Goal: Find specific page/section: Find specific page/section

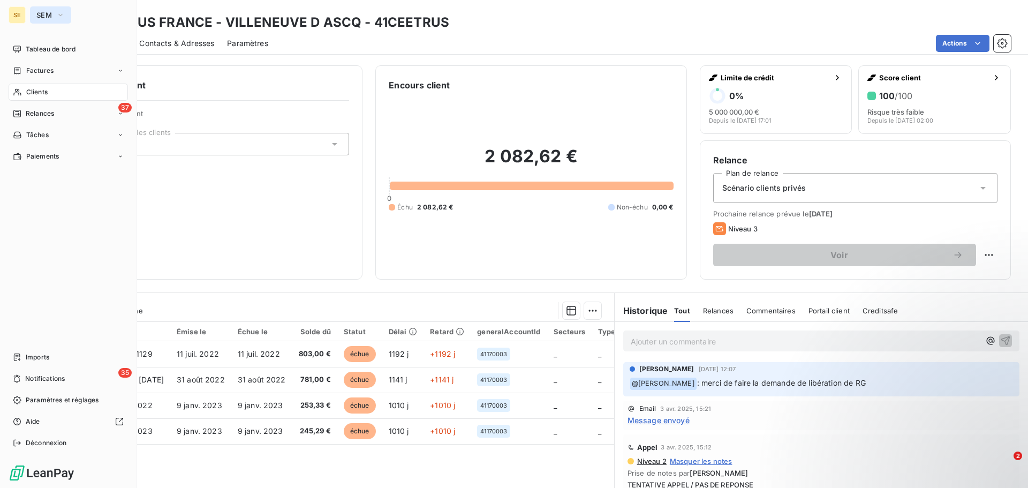
click at [39, 17] on span "SEM" at bounding box center [44, 15] width 16 height 9
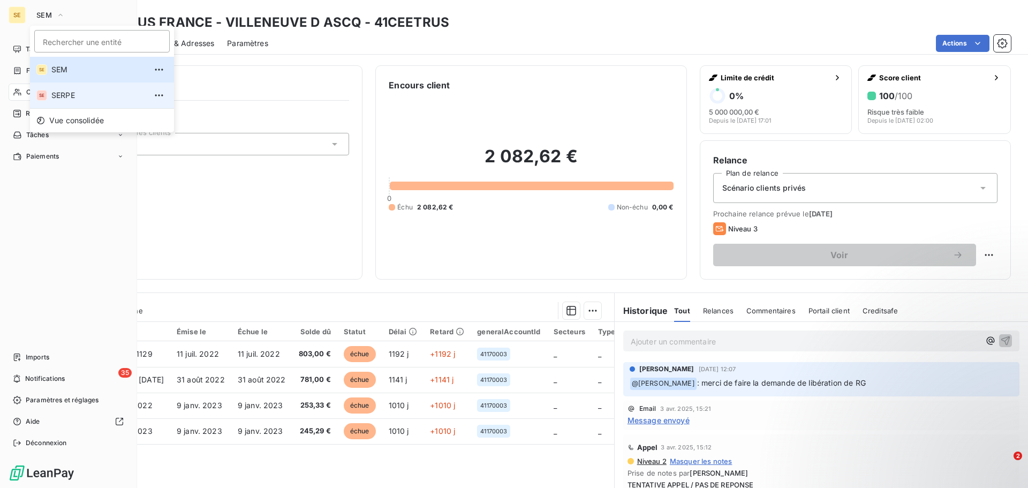
click at [59, 102] on li "SE SERPE" at bounding box center [102, 95] width 144 height 26
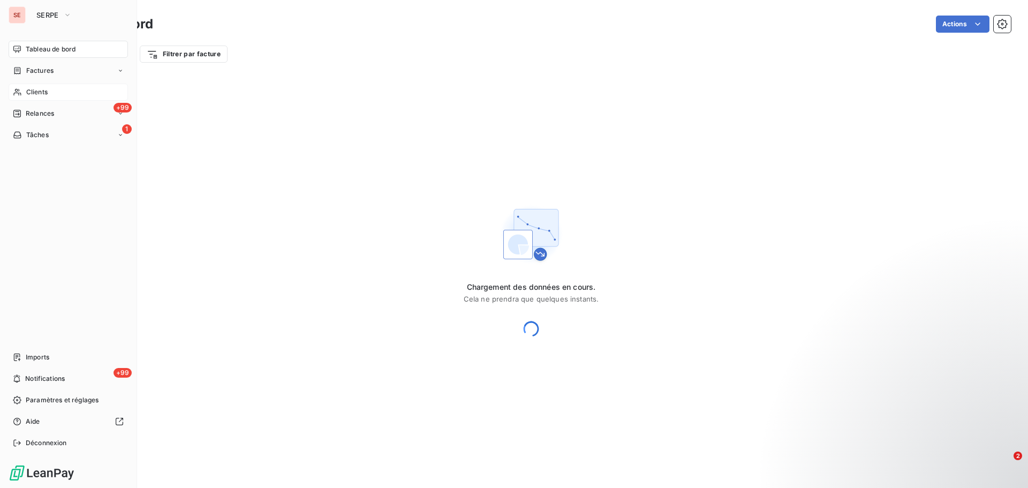
click at [41, 94] on span "Clients" at bounding box center [36, 92] width 21 height 10
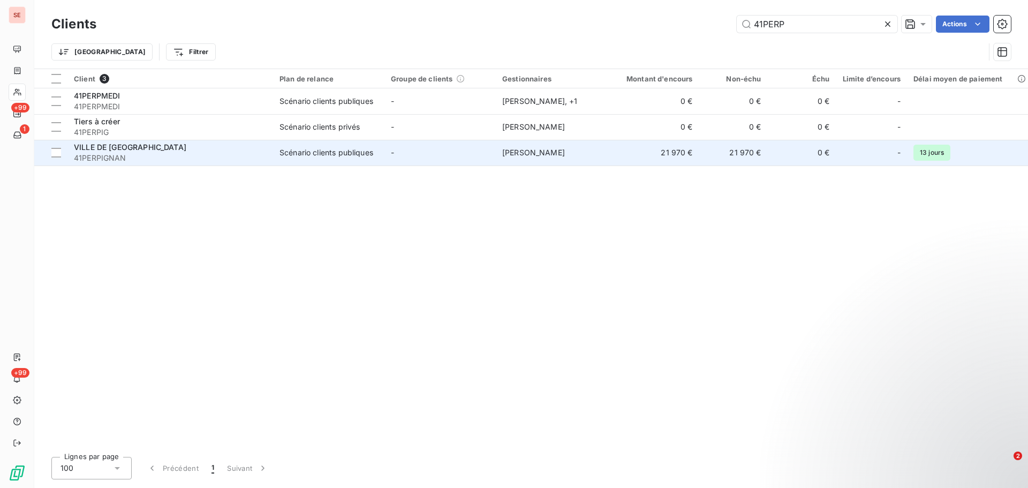
type input "41PERP"
click at [171, 152] on div "VILLE DE [GEOGRAPHIC_DATA]" at bounding box center [170, 147] width 193 height 11
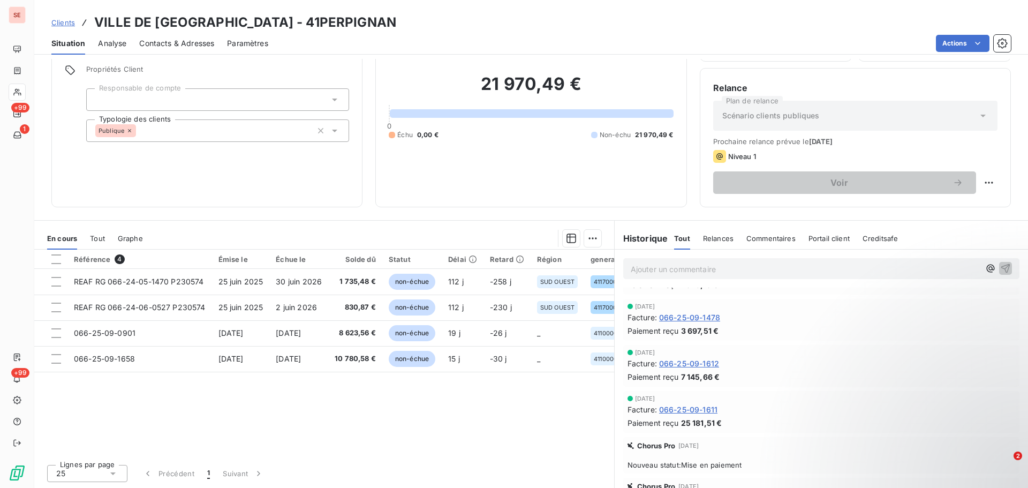
scroll to position [161, 0]
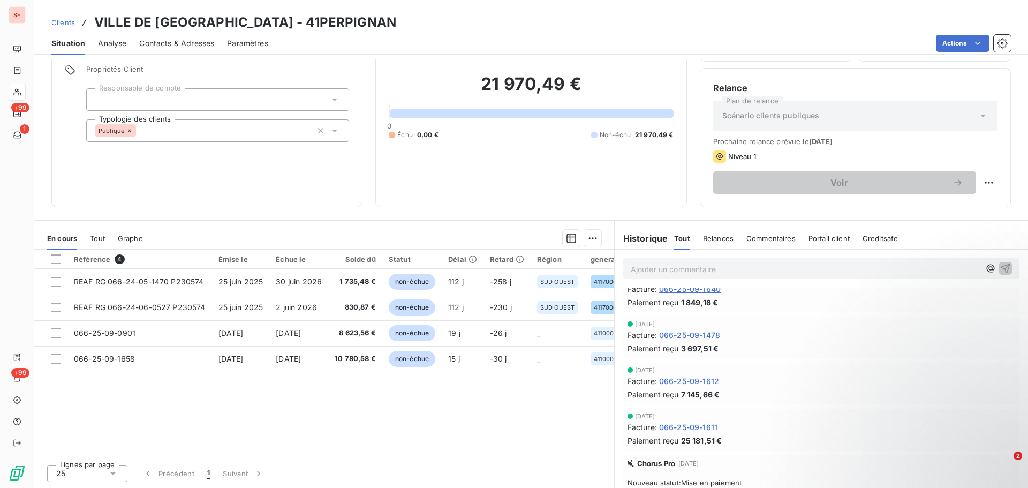
click at [97, 242] on span "Tout" at bounding box center [97, 238] width 15 height 9
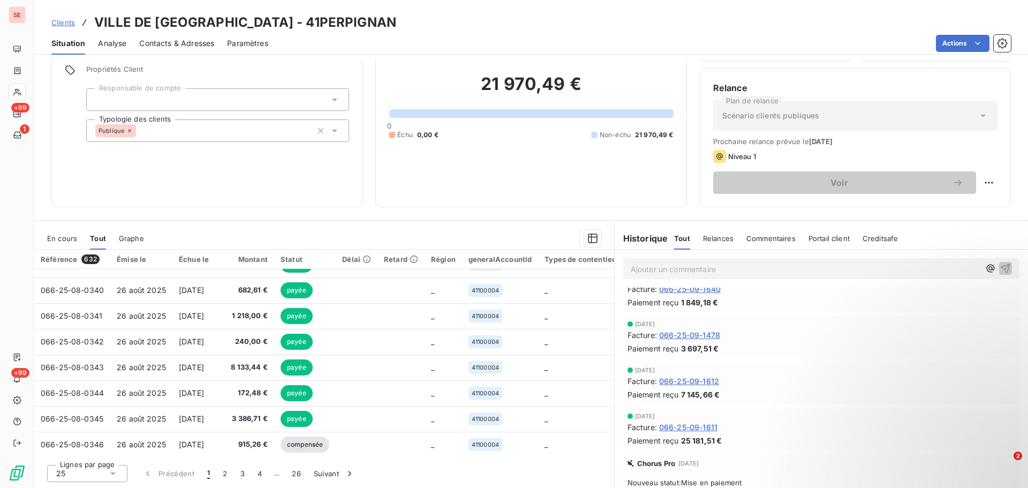
scroll to position [461, 0]
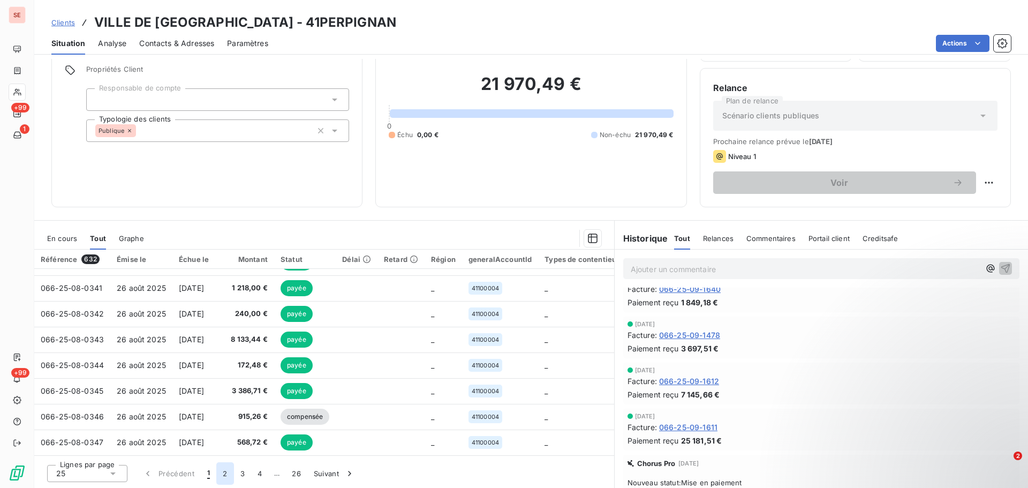
click at [220, 472] on button "2" at bounding box center [224, 473] width 17 height 22
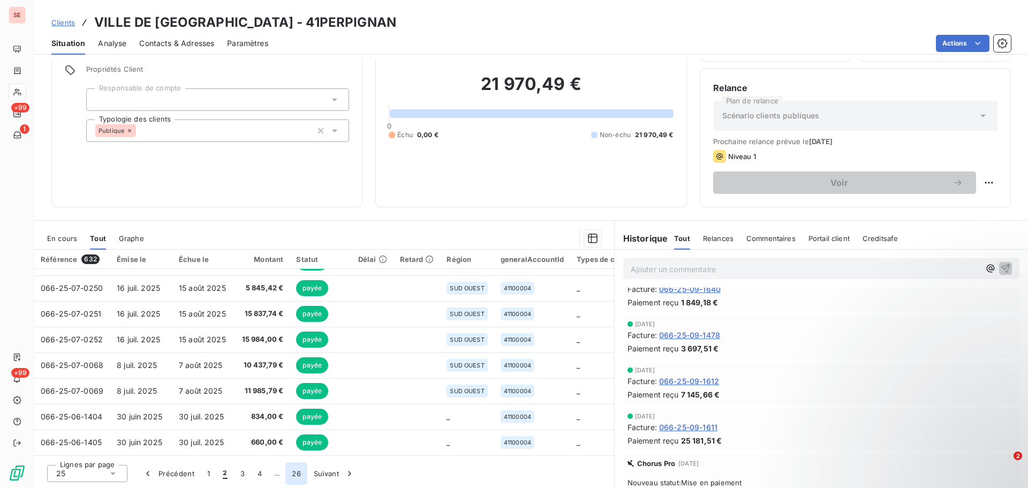
click at [299, 474] on button "26" at bounding box center [296, 473] width 22 height 22
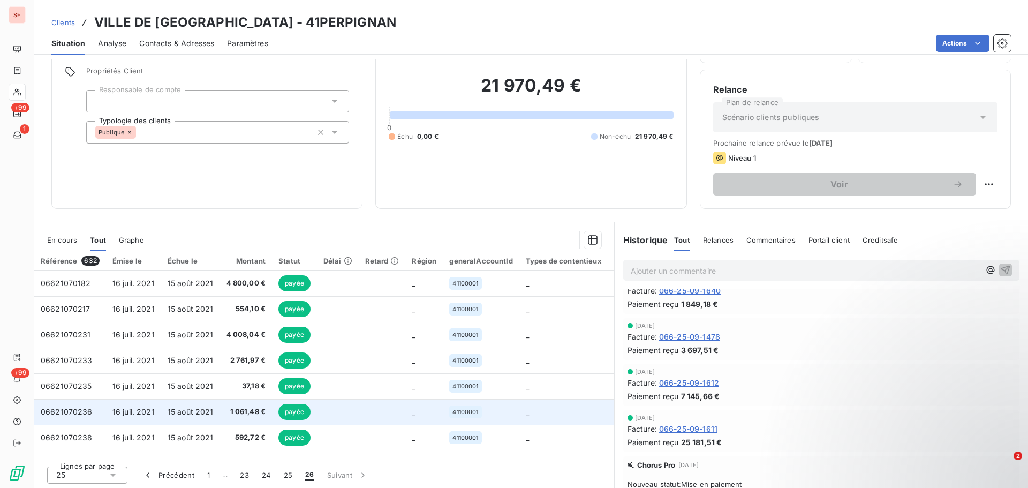
scroll to position [72, 0]
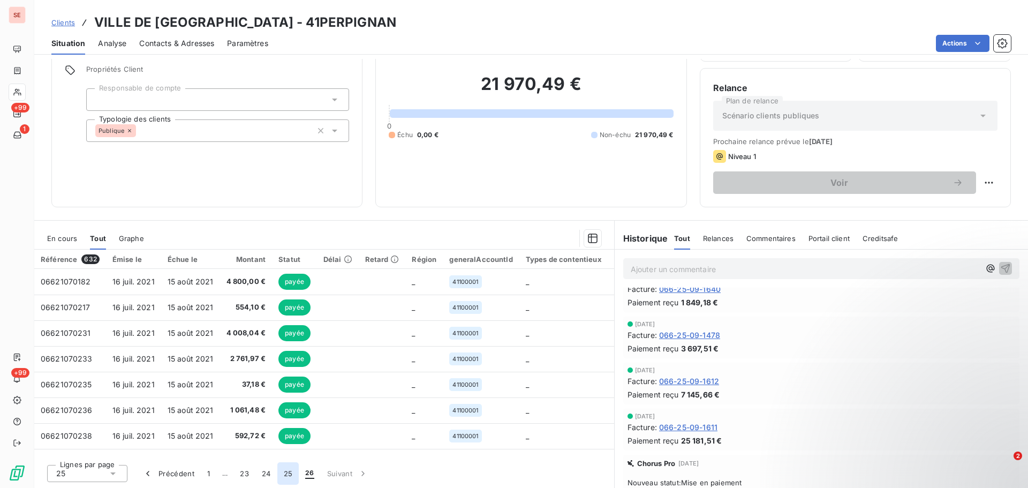
click at [287, 475] on button "25" at bounding box center [288, 473] width 22 height 22
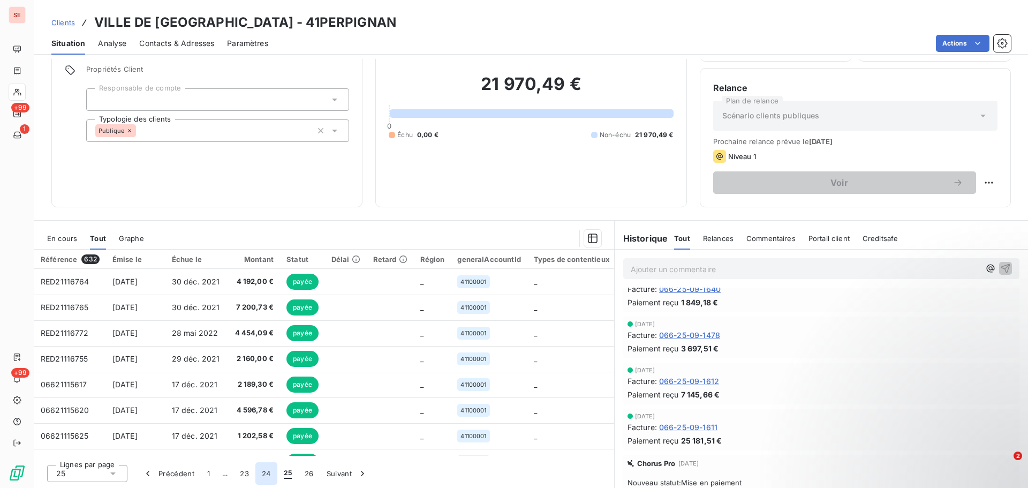
click at [265, 475] on button "24" at bounding box center [266, 473] width 22 height 22
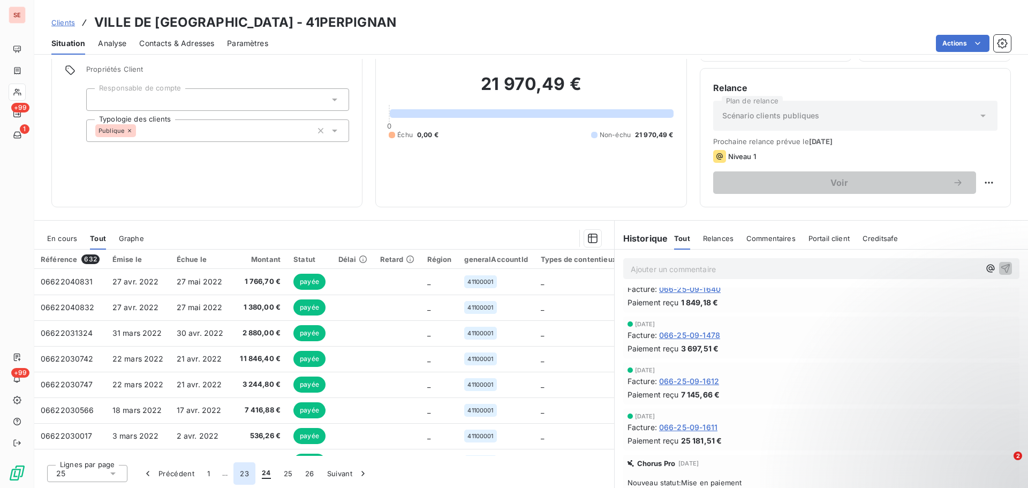
click at [247, 475] on button "23" at bounding box center [244, 473] width 22 height 22
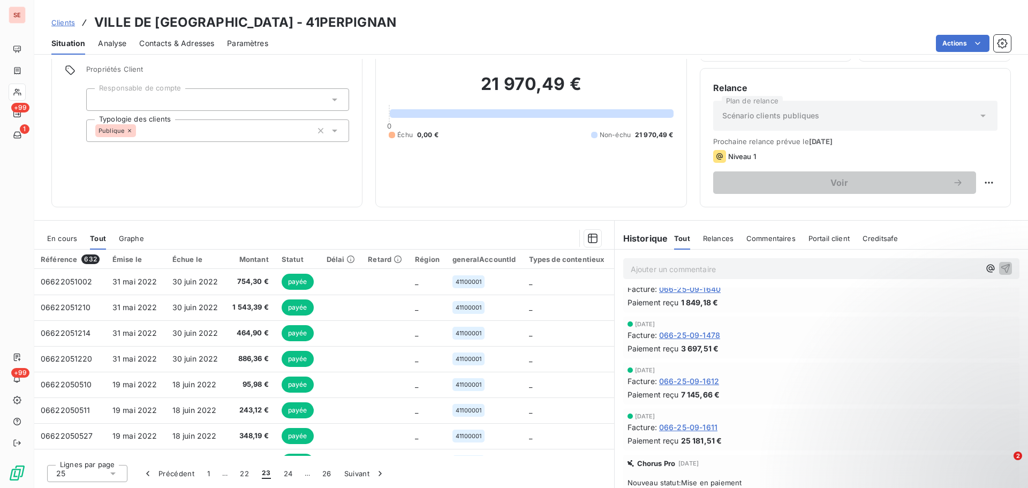
click at [223, 473] on span "…" at bounding box center [224, 473] width 17 height 17
click at [174, 472] on button "Précédent" at bounding box center [168, 473] width 65 height 22
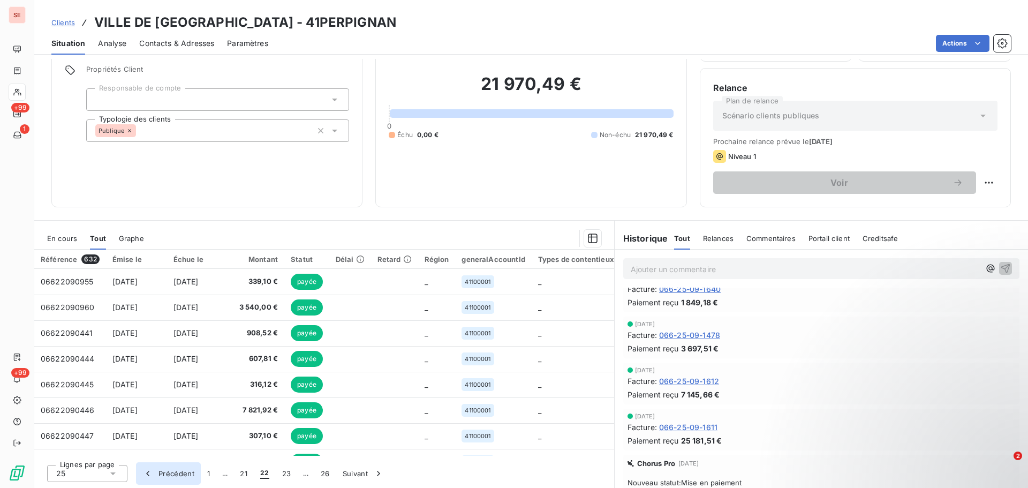
click at [174, 472] on button "Précédent" at bounding box center [168, 473] width 65 height 22
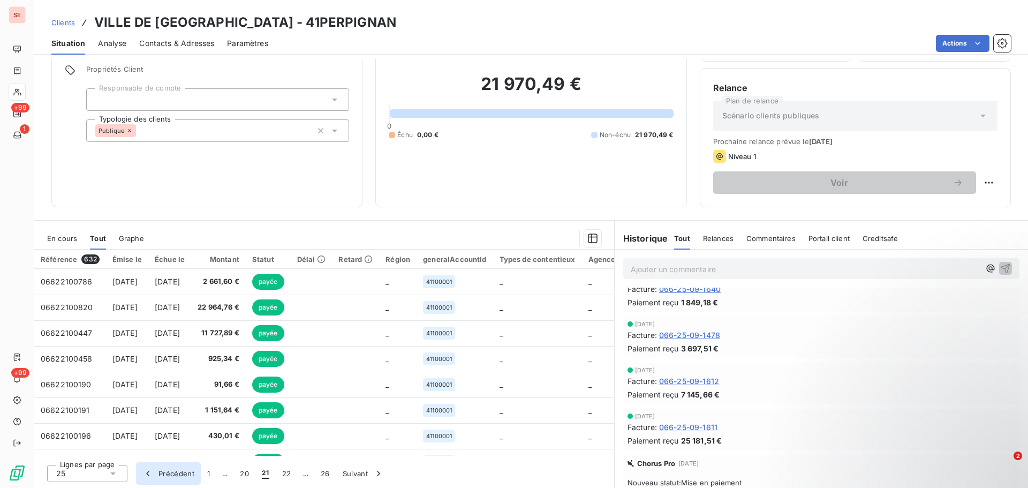
click at [174, 472] on button "Précédent" at bounding box center [168, 473] width 65 height 22
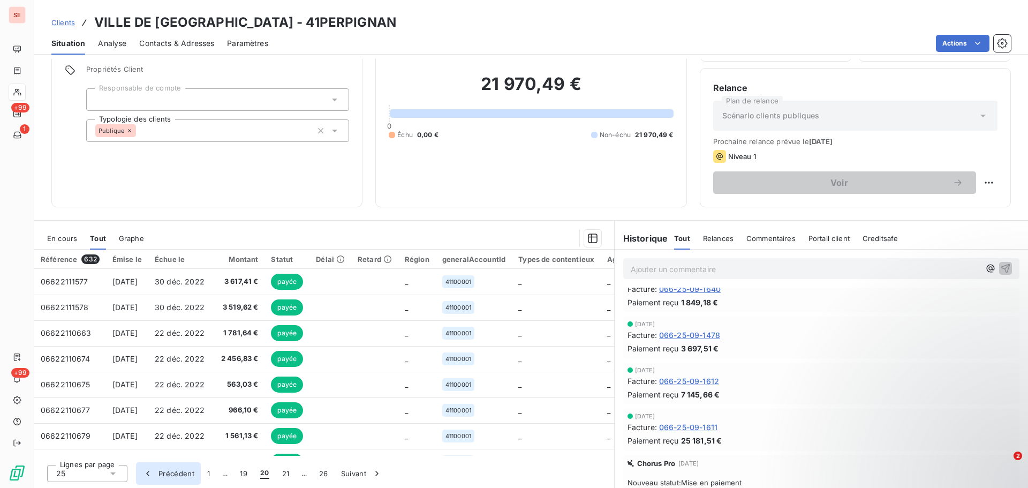
click at [174, 472] on button "Précédent" at bounding box center [168, 473] width 65 height 22
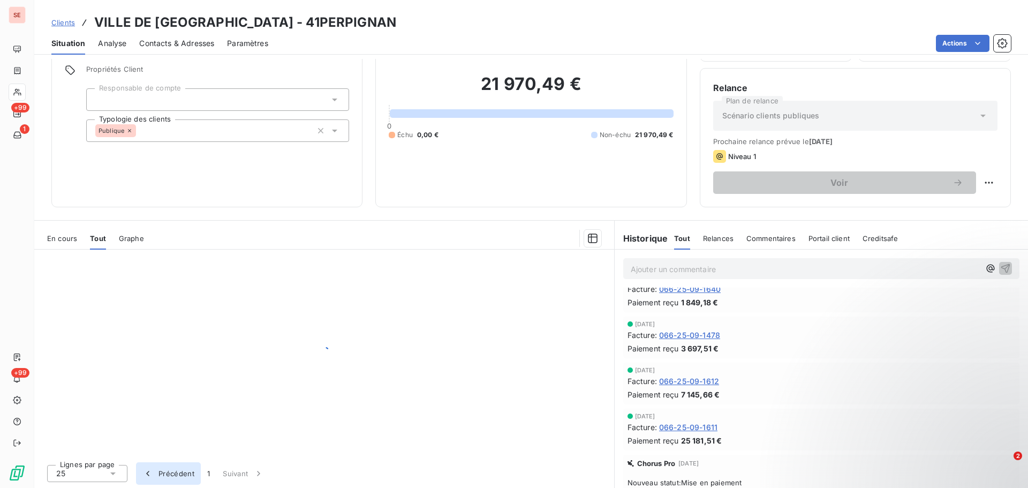
click at [174, 472] on button "Précédent" at bounding box center [168, 473] width 65 height 22
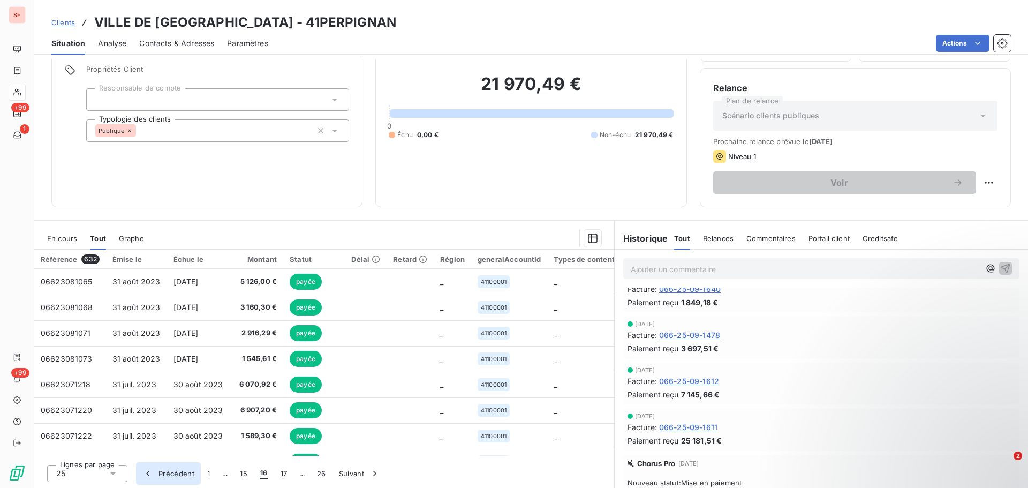
click at [174, 472] on button "Précédent" at bounding box center [168, 473] width 65 height 22
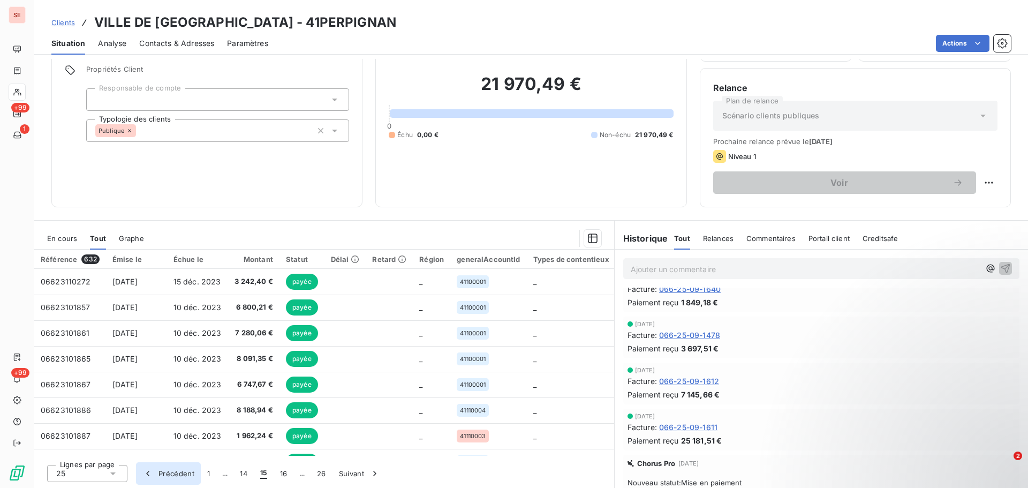
click at [174, 472] on button "Précédent" at bounding box center [168, 473] width 65 height 22
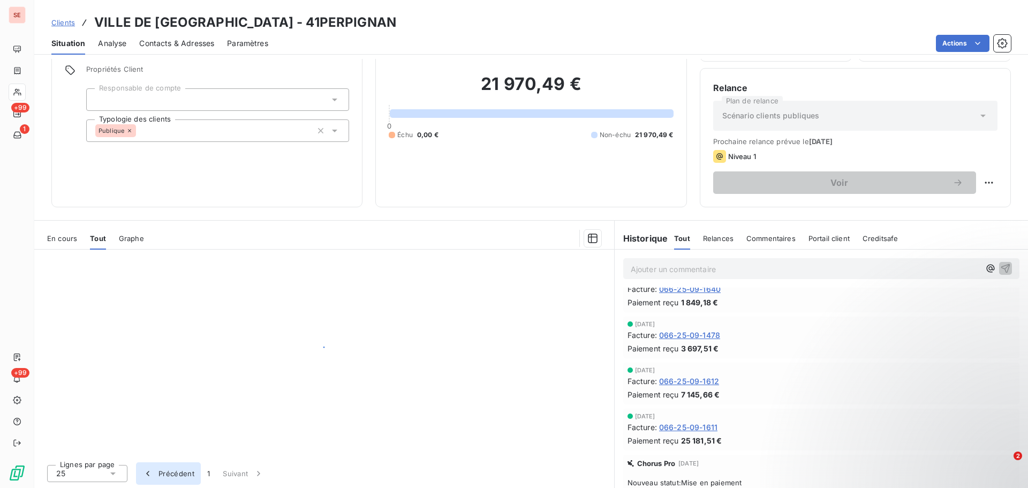
click at [174, 472] on button "Précédent" at bounding box center [168, 473] width 65 height 22
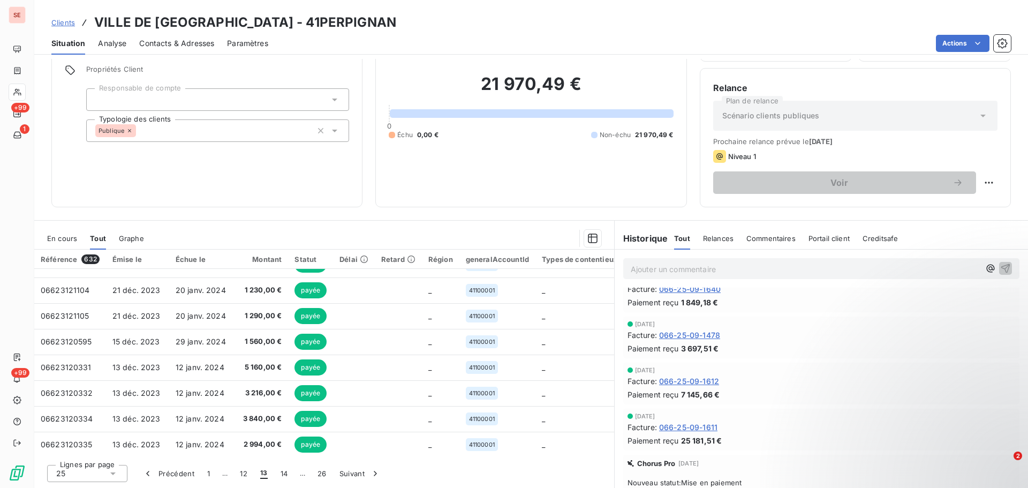
scroll to position [461, 0]
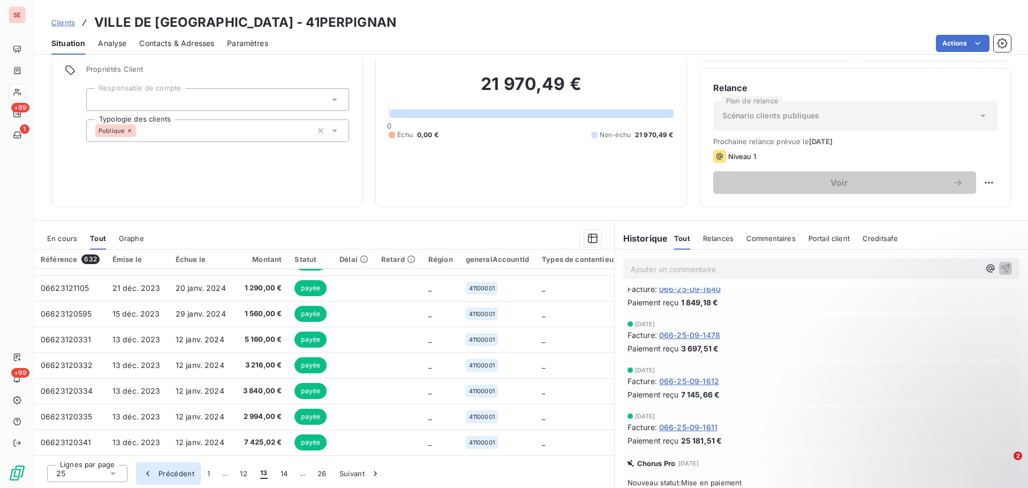
click at [181, 473] on button "Précédent" at bounding box center [168, 473] width 65 height 22
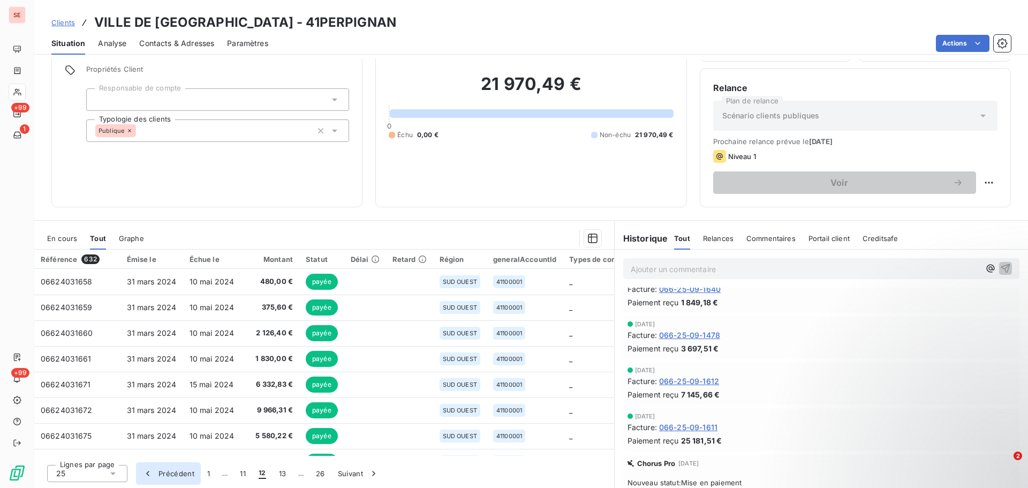
click at [181, 473] on button "Précédent" at bounding box center [168, 473] width 65 height 22
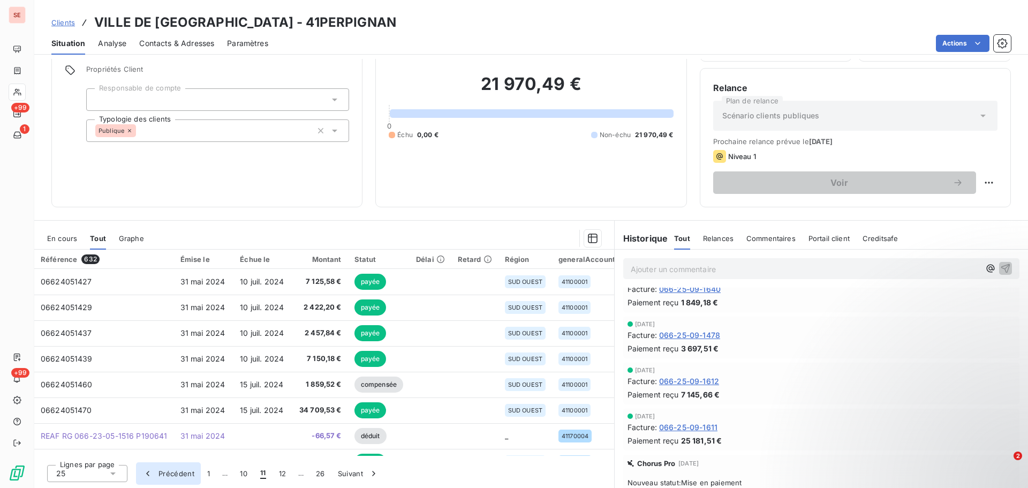
click at [181, 473] on button "Précédent" at bounding box center [168, 473] width 65 height 22
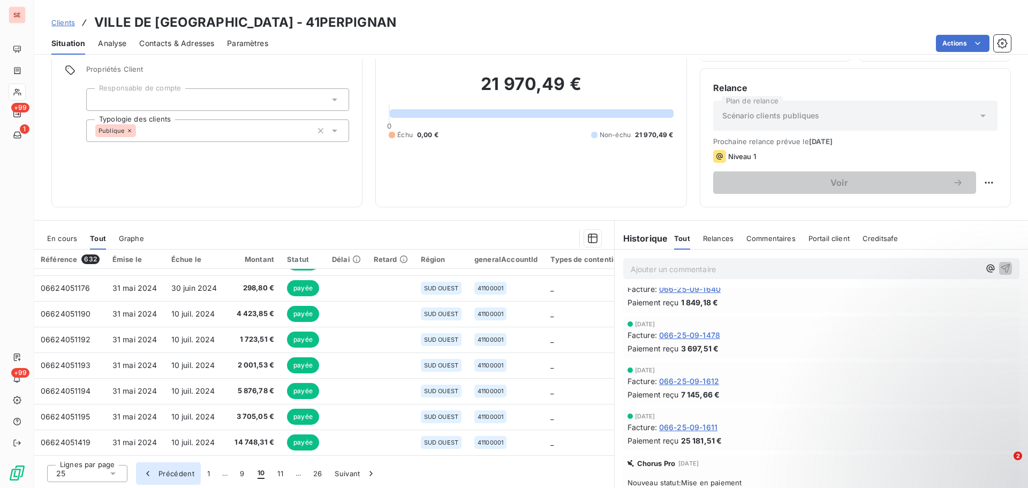
click at [175, 470] on button "Précédent" at bounding box center [168, 473] width 65 height 22
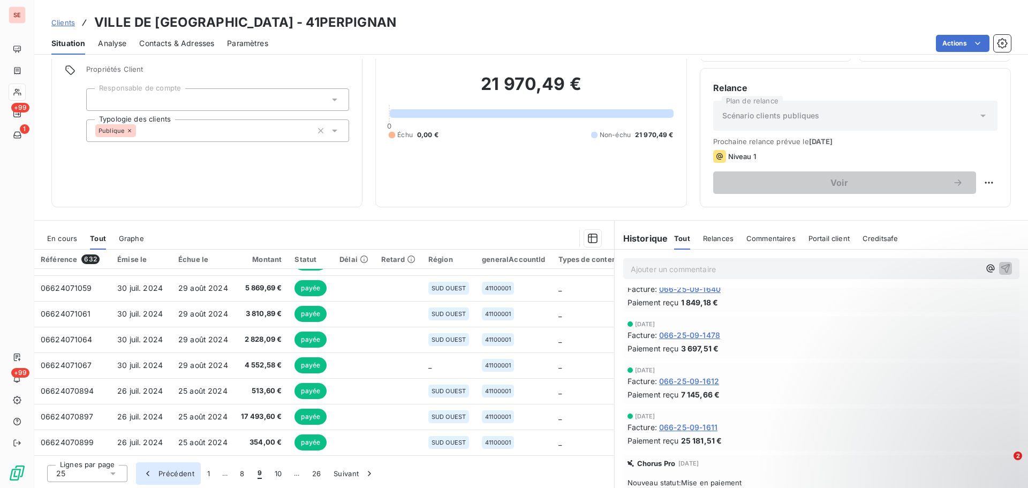
click at [176, 471] on button "Précédent" at bounding box center [168, 473] width 65 height 22
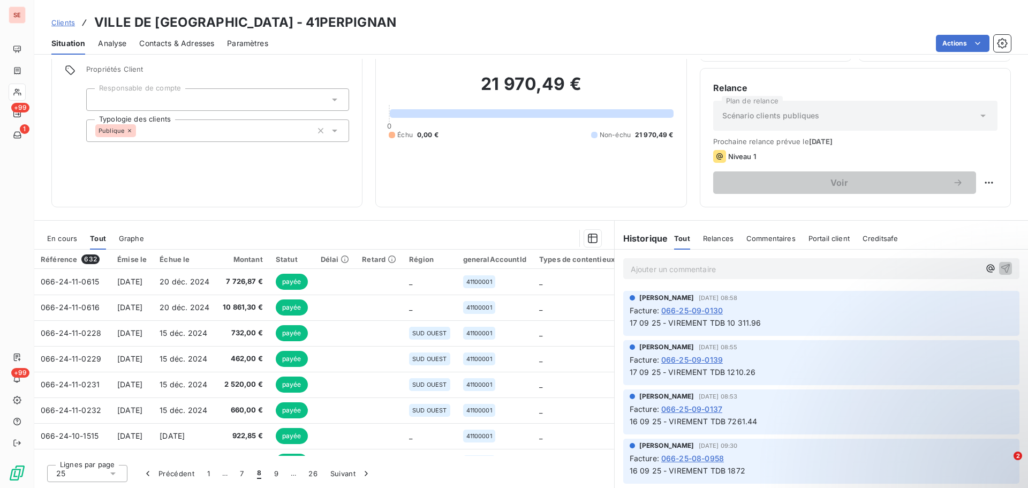
scroll to position [803, 0]
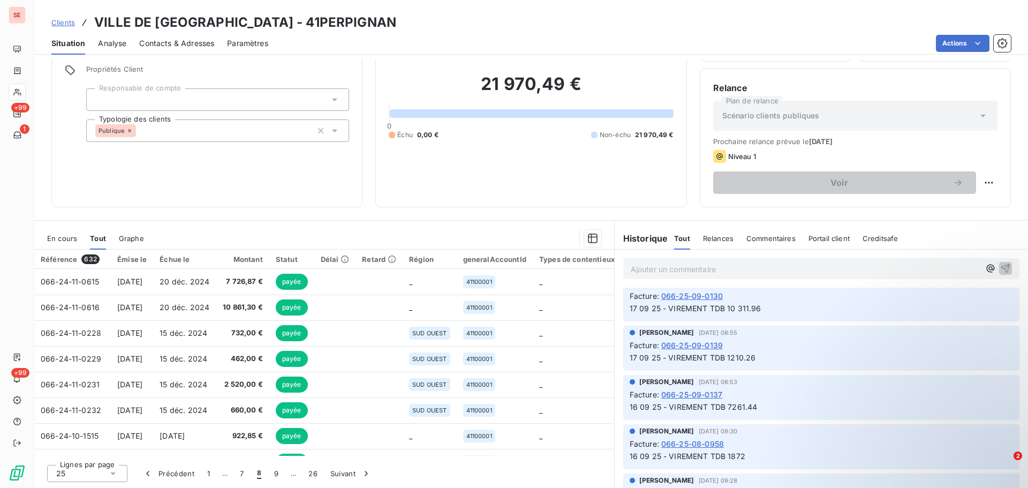
click at [704, 239] on span "Relances" at bounding box center [718, 238] width 31 height 9
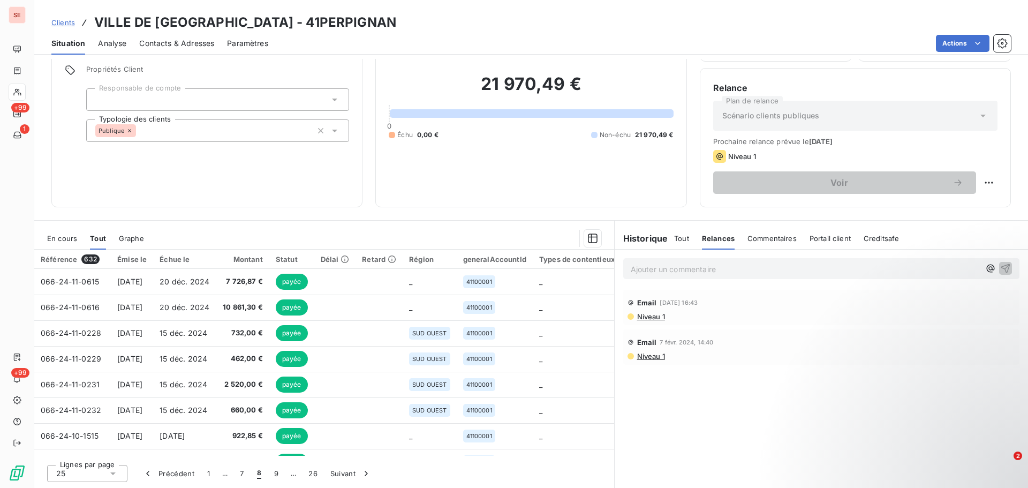
click at [680, 238] on span "Tout" at bounding box center [681, 238] width 15 height 9
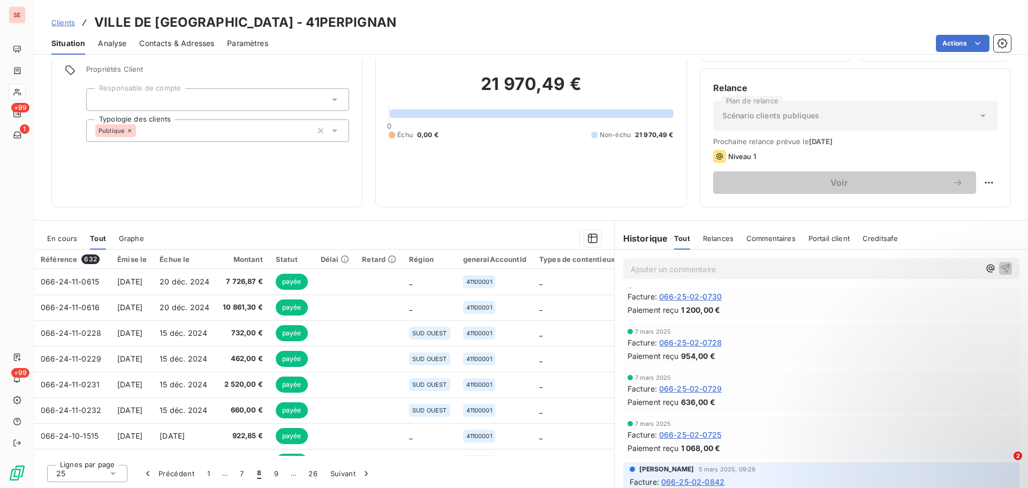
scroll to position [14835, 0]
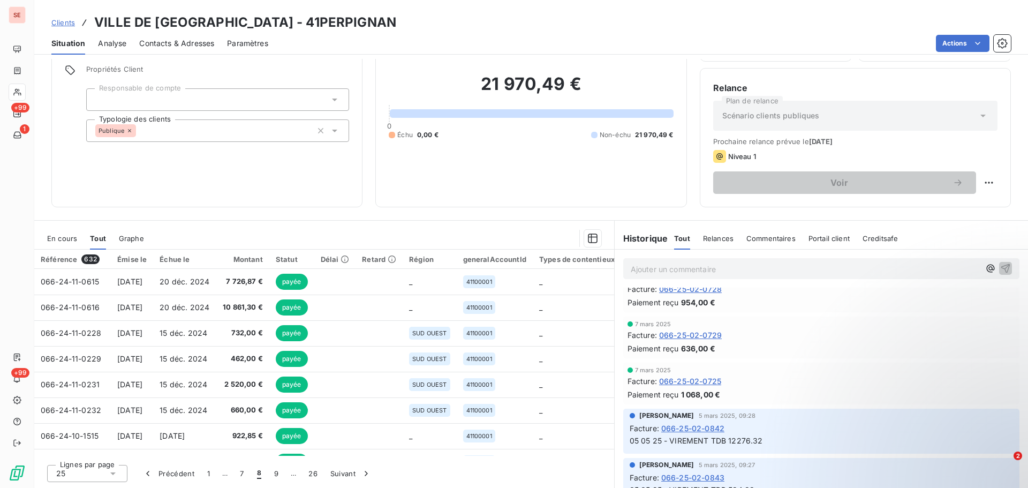
click at [130, 242] on span "Graphe" at bounding box center [131, 238] width 25 height 9
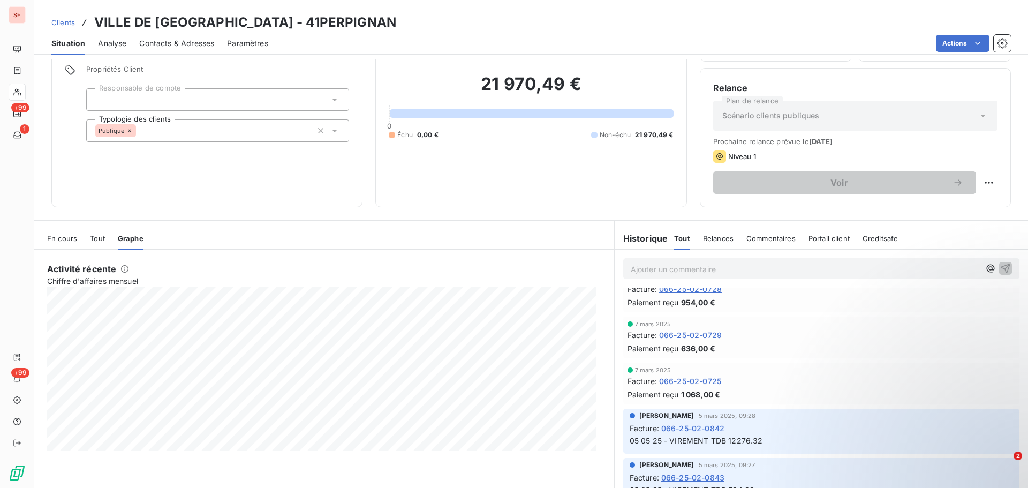
click at [96, 238] on span "Tout" at bounding box center [97, 238] width 15 height 9
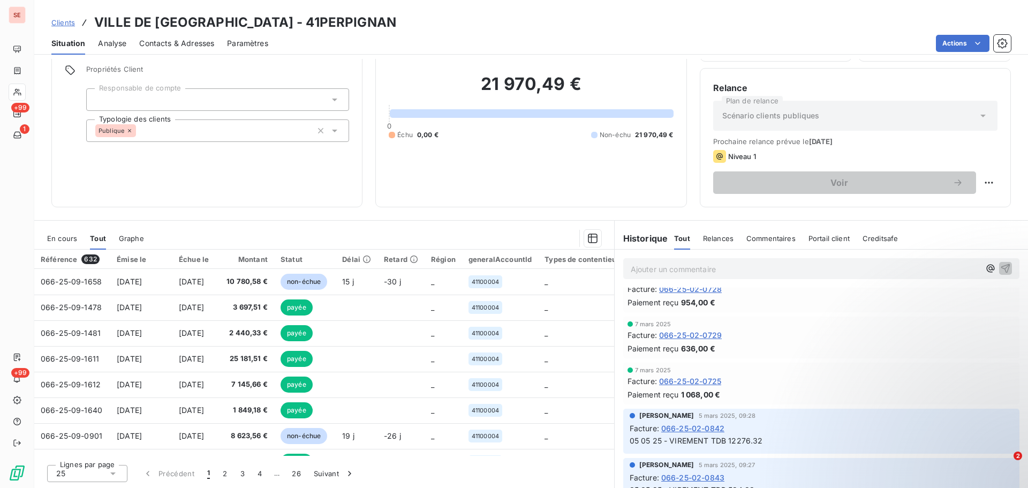
click at [63, 239] on span "En cours" at bounding box center [62, 238] width 30 height 9
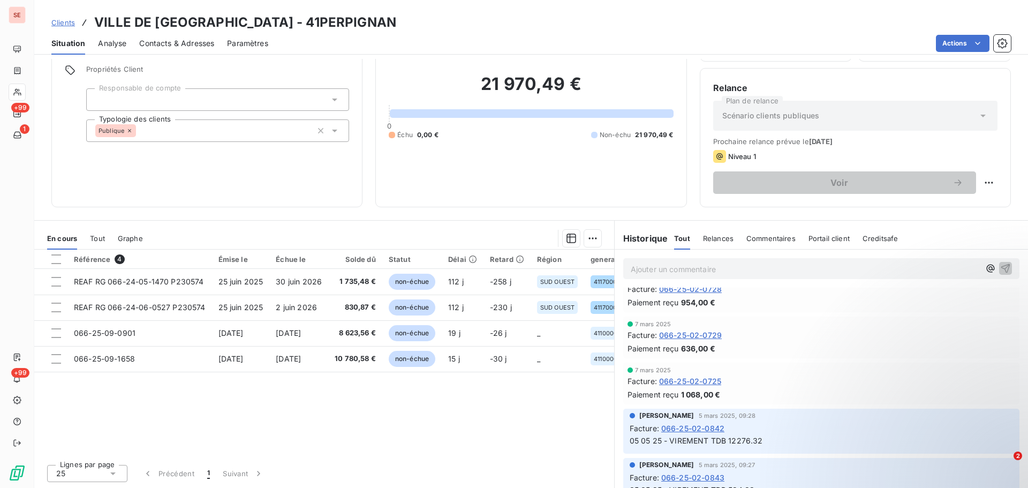
click at [99, 238] on span "Tout" at bounding box center [97, 238] width 15 height 9
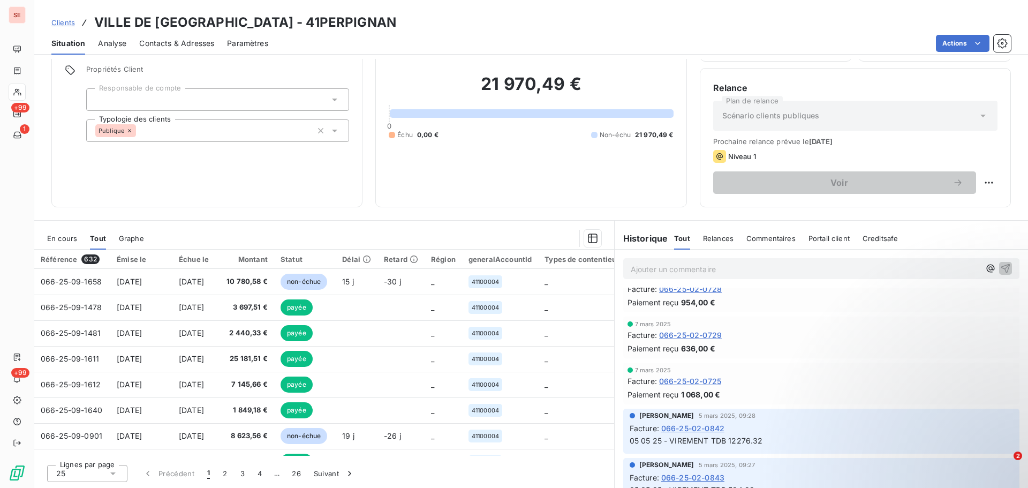
click at [139, 241] on span "Graphe" at bounding box center [131, 238] width 25 height 9
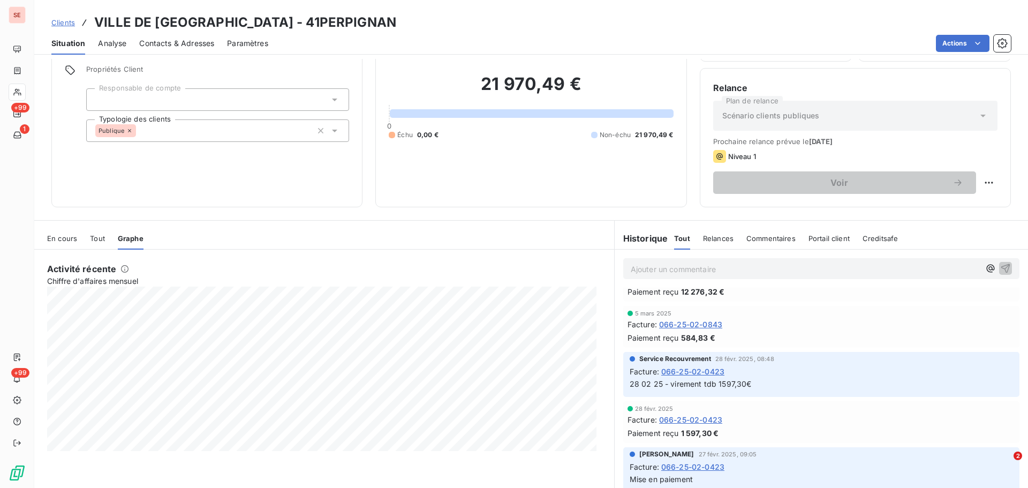
scroll to position [15317, 0]
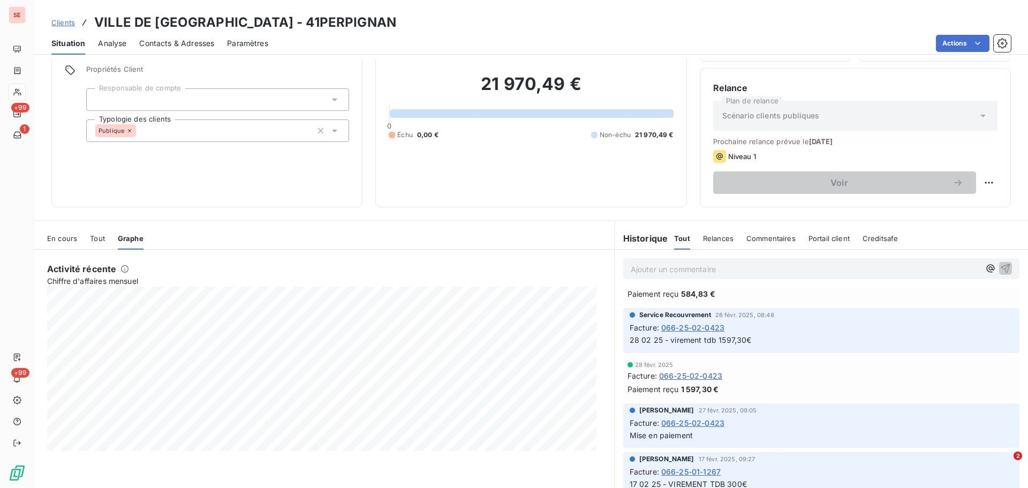
click at [766, 240] on span "Commentaires" at bounding box center [771, 238] width 49 height 9
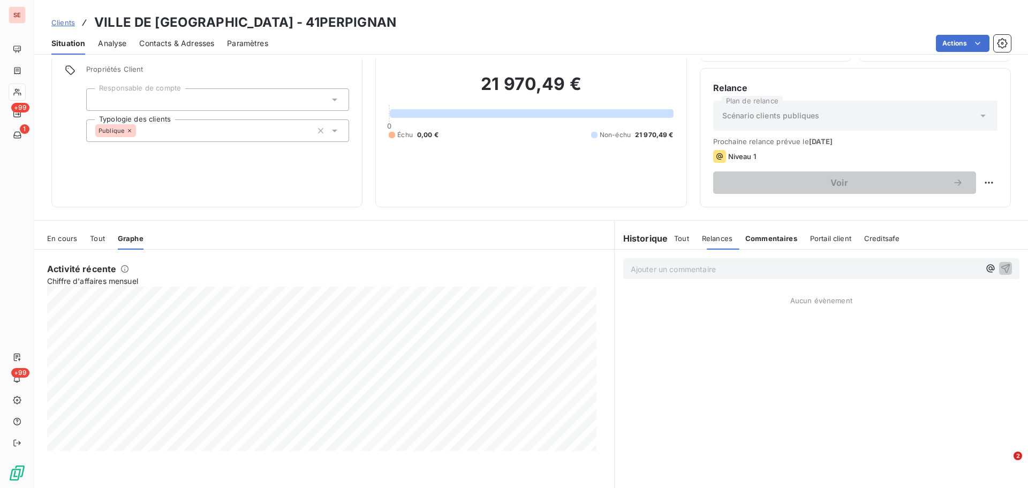
scroll to position [0, 0]
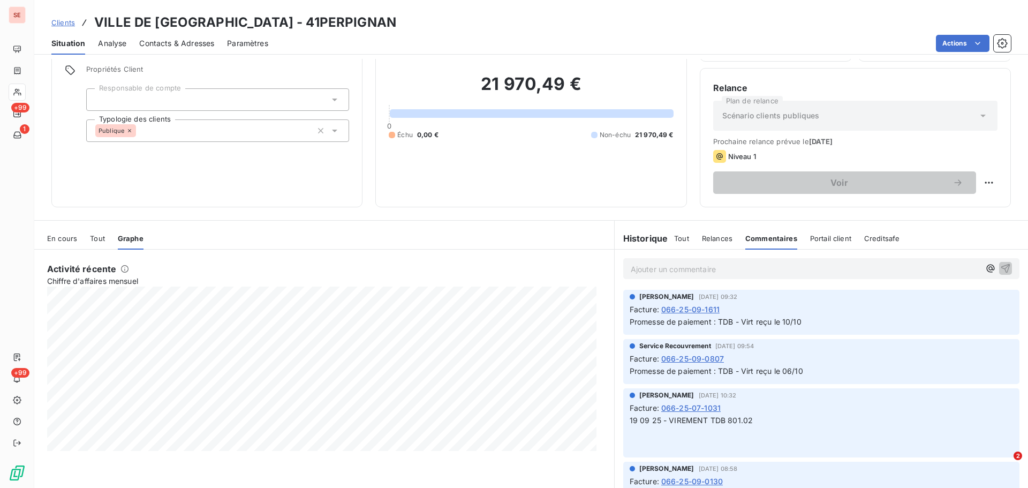
click at [822, 240] on span "Portail client" at bounding box center [830, 238] width 41 height 9
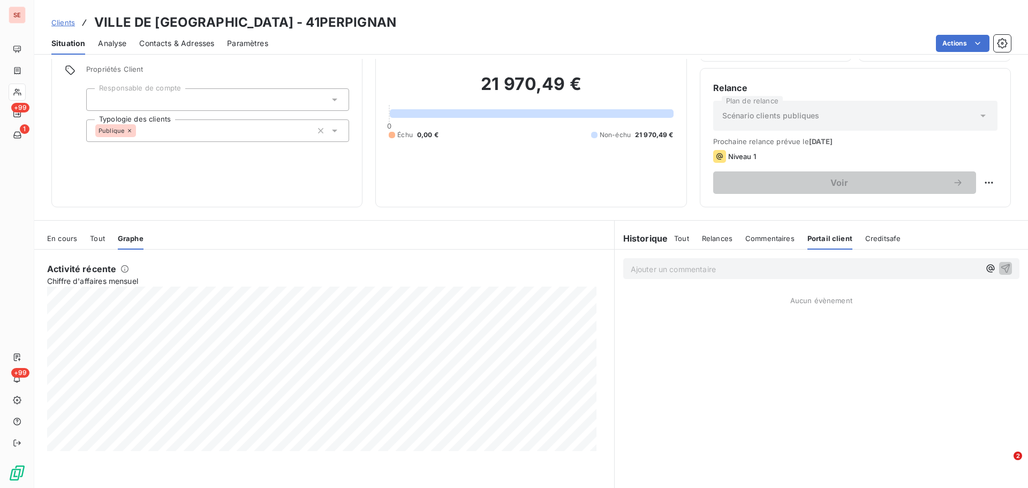
click at [680, 239] on span "Tout" at bounding box center [681, 238] width 15 height 9
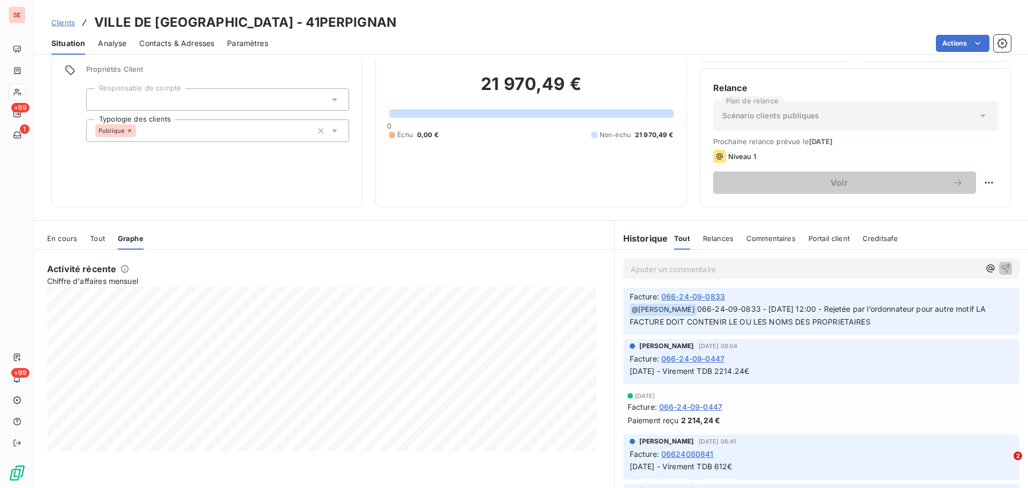
scroll to position [24704, 0]
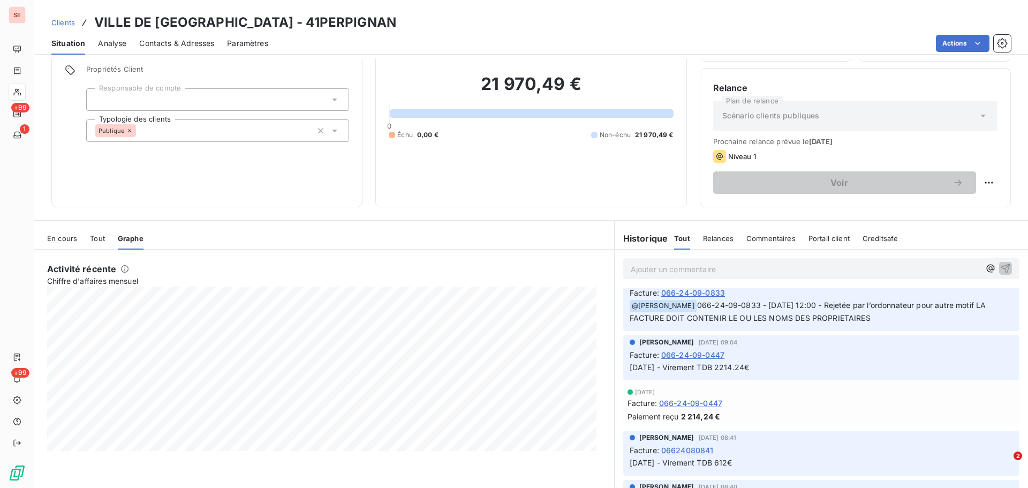
click at [67, 239] on span "En cours" at bounding box center [62, 238] width 30 height 9
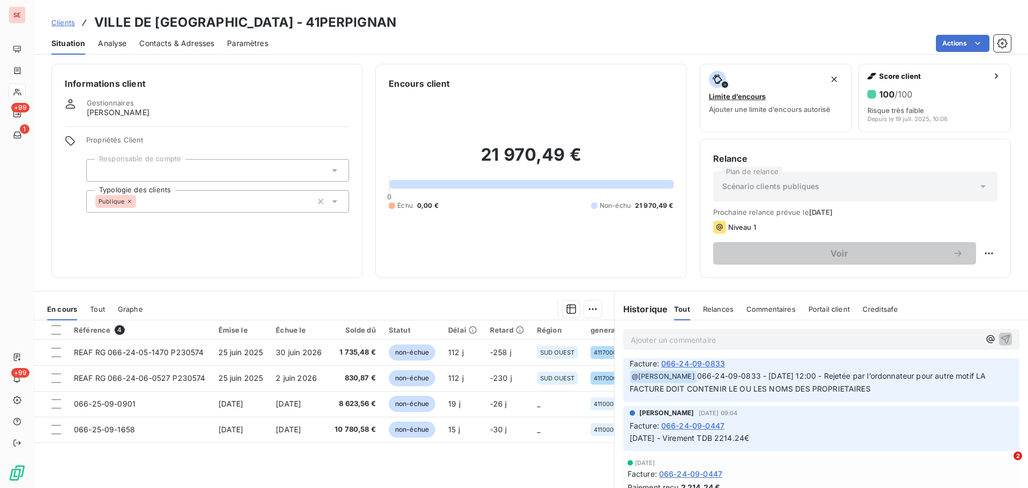
scroll to position [0, 0]
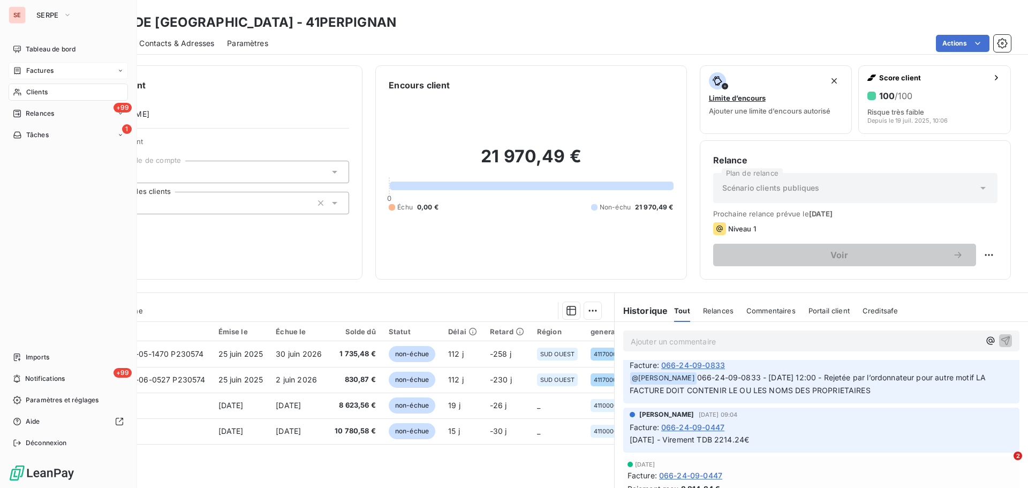
click at [54, 74] on div "Factures" at bounding box center [68, 70] width 119 height 17
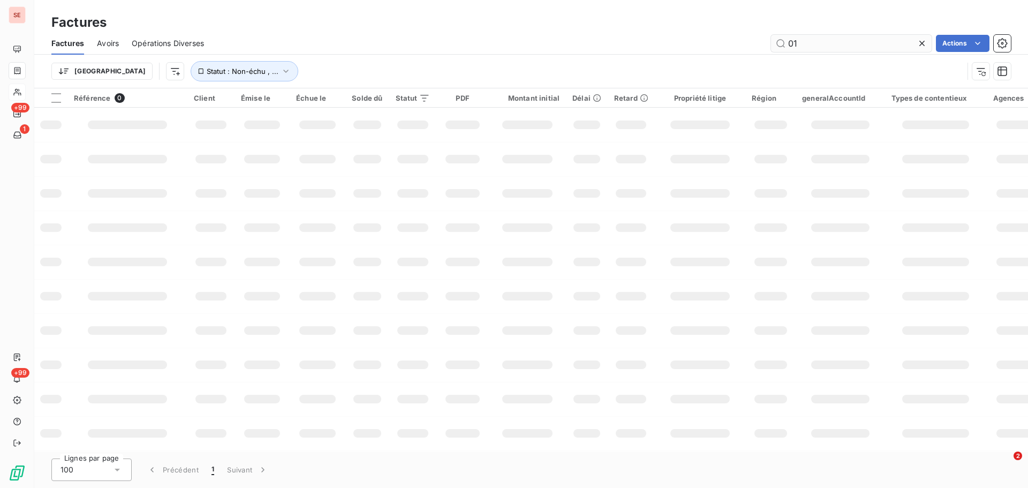
type input "0"
type input "066-24-03-0331"
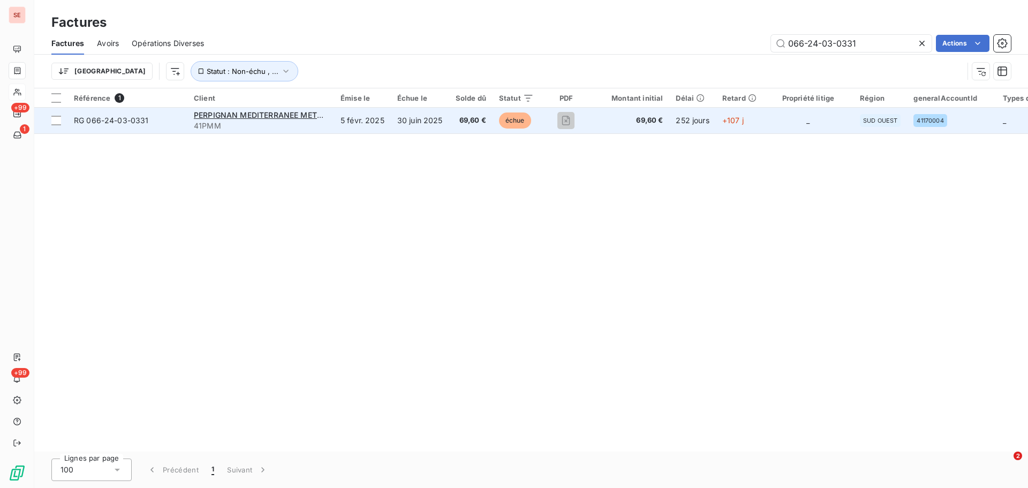
click at [470, 118] on span "69,60 €" at bounding box center [471, 120] width 31 height 11
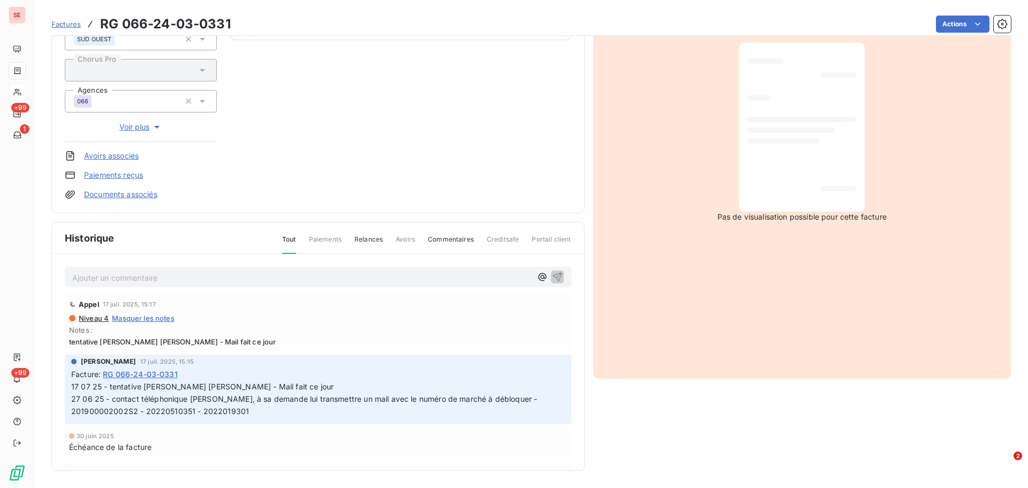
click at [374, 240] on span "Relances" at bounding box center [369, 244] width 28 height 18
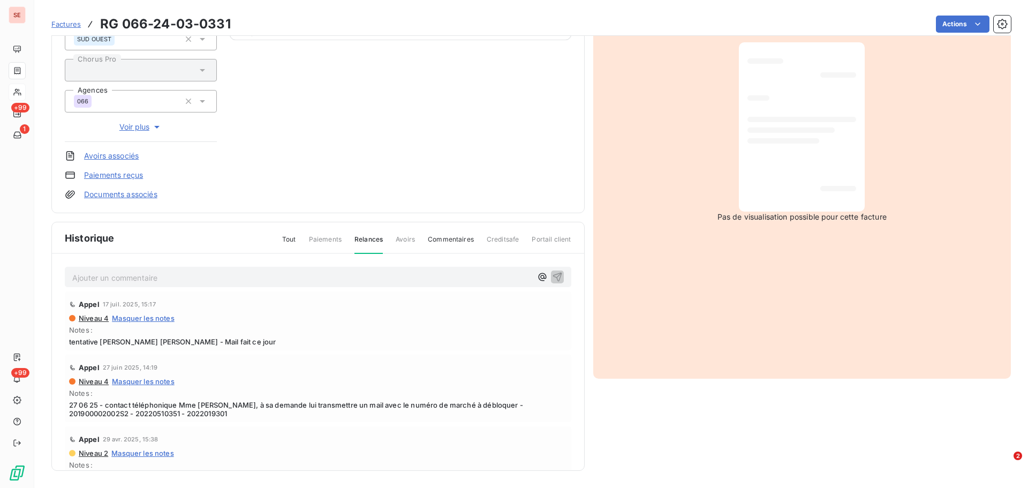
click at [285, 238] on span "Tout" at bounding box center [289, 244] width 14 height 18
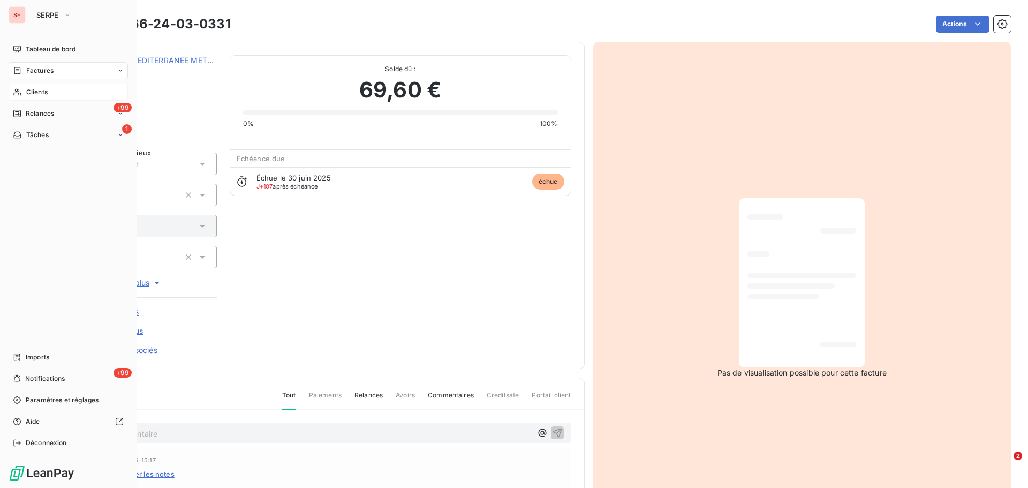
click at [47, 69] on span "Factures" at bounding box center [39, 71] width 27 height 10
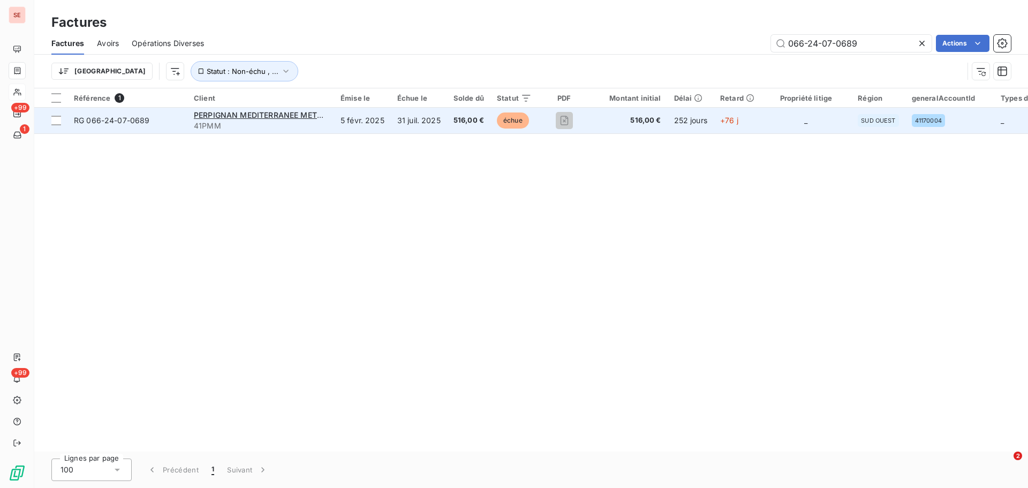
type input "066-24-07-0689"
click at [447, 117] on td "516,00 €" at bounding box center [468, 121] width 43 height 26
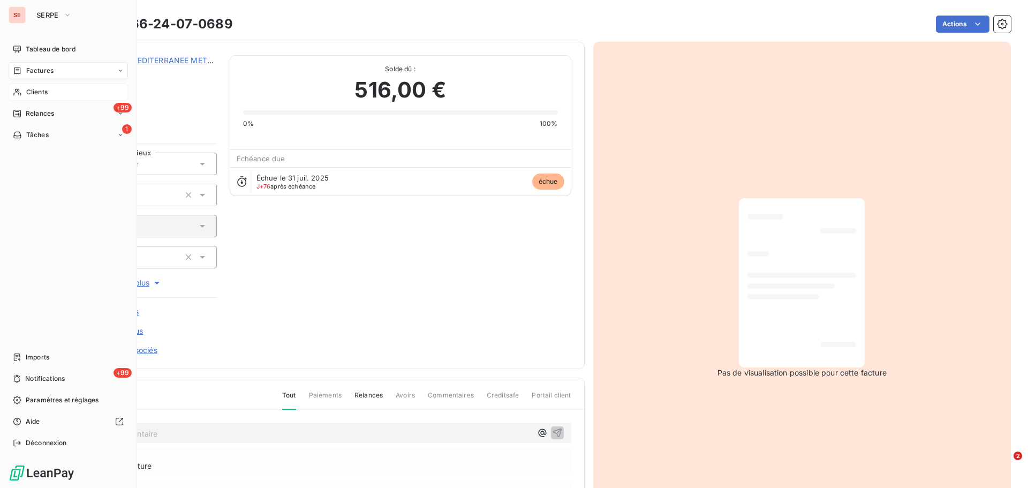
click at [51, 68] on span "Factures" at bounding box center [39, 71] width 27 height 10
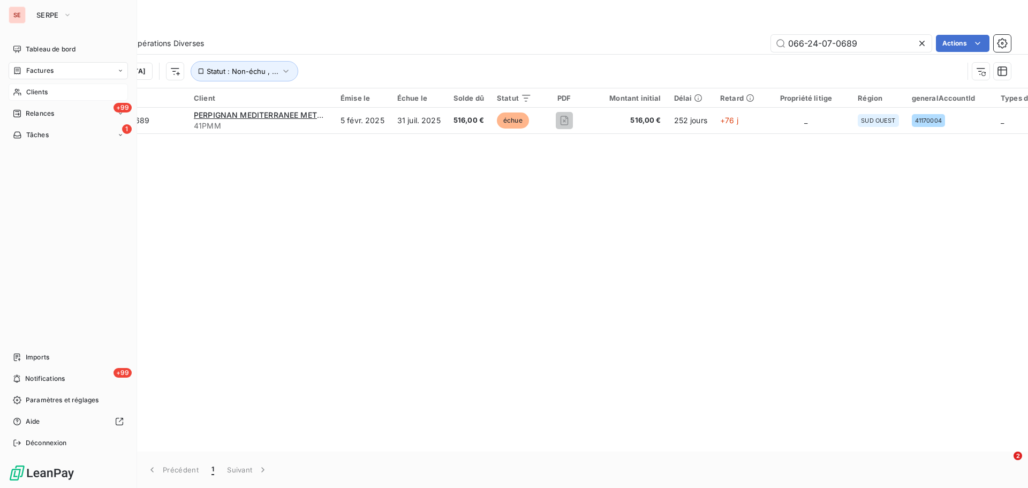
click at [39, 94] on span "Clients" at bounding box center [36, 92] width 21 height 10
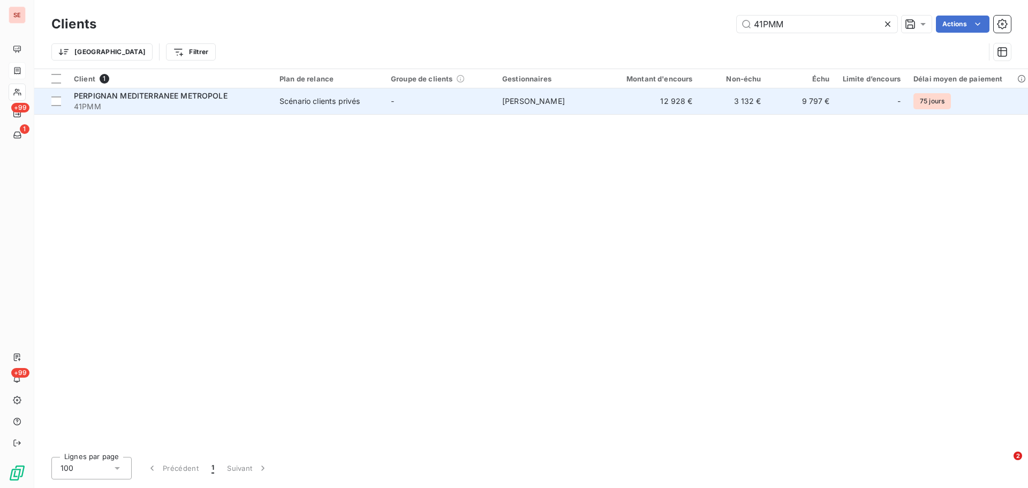
type input "41PMM"
drag, startPoint x: 374, startPoint y: 101, endPoint x: 388, endPoint y: 102, distance: 13.9
click at [374, 101] on span "Scénario clients privés" at bounding box center [329, 101] width 99 height 11
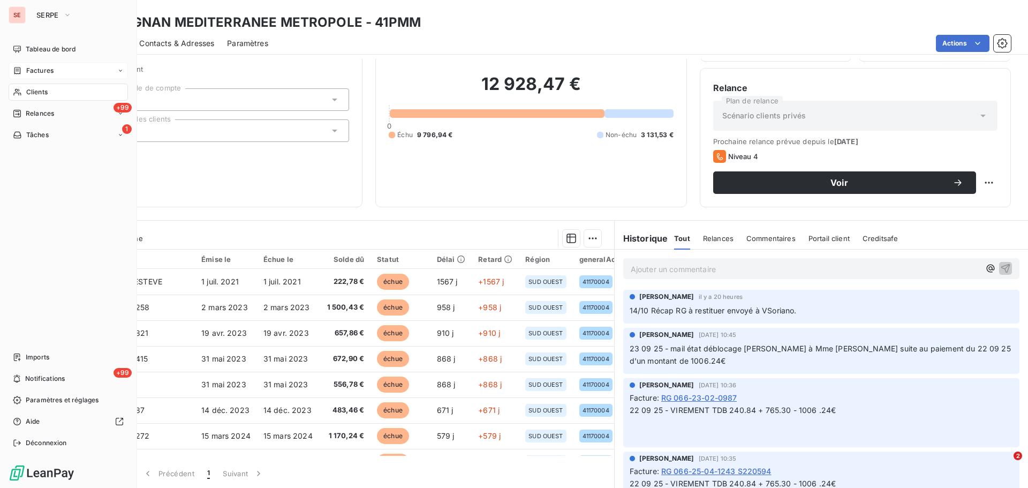
click at [43, 92] on span "Clients" at bounding box center [36, 92] width 21 height 10
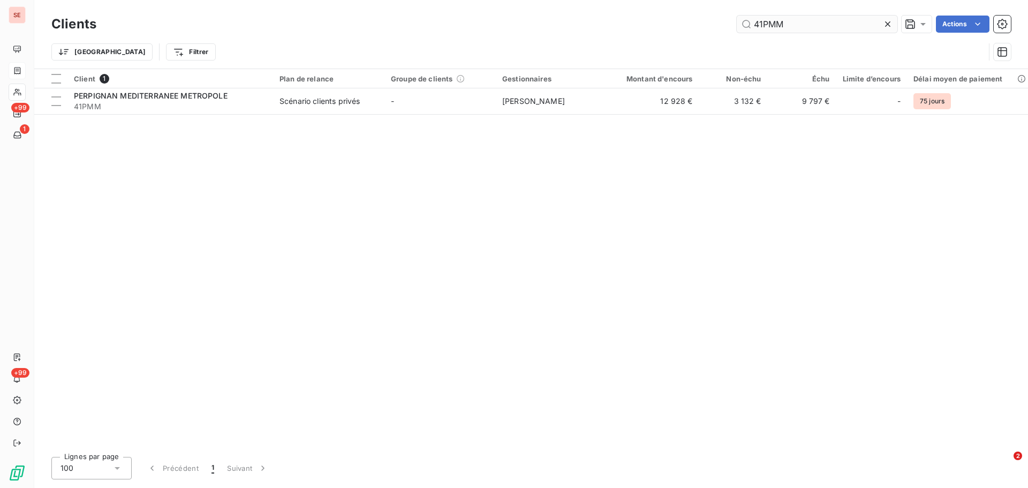
drag, startPoint x: 787, startPoint y: 21, endPoint x: 741, endPoint y: 21, distance: 45.5
click at [741, 21] on input "41PMM" at bounding box center [817, 24] width 161 height 17
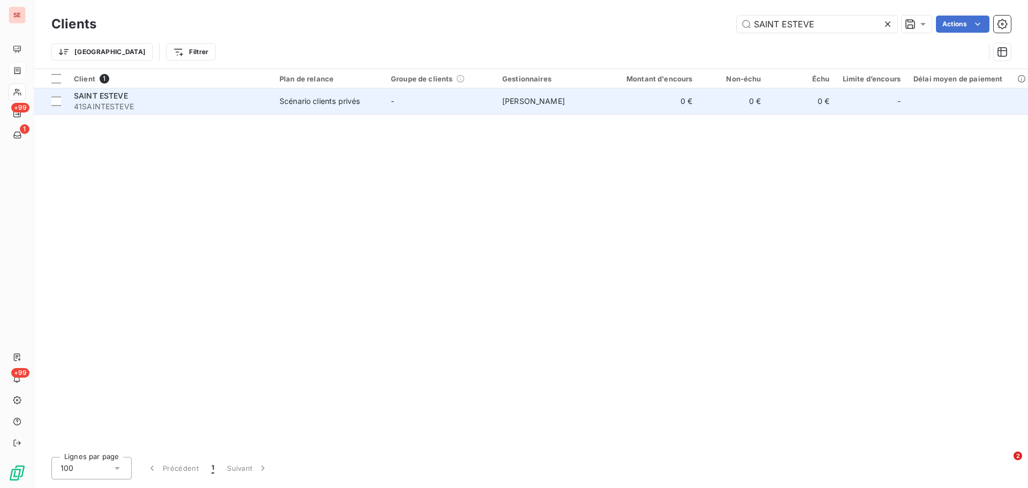
type input "SAINT ESTEVE"
click at [270, 101] on td "SAINT ESTEVE 41SAINTESTEVE" at bounding box center [170, 101] width 206 height 26
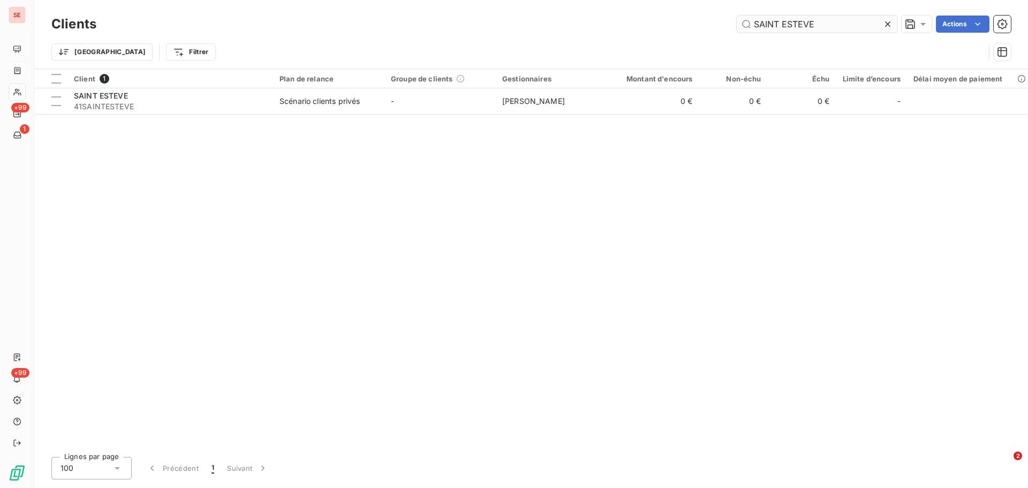
drag, startPoint x: 816, startPoint y: 22, endPoint x: 737, endPoint y: 21, distance: 78.7
click at [737, 21] on input "SAINT ESTEVE" at bounding box center [817, 24] width 161 height 17
